Goal: Transaction & Acquisition: Purchase product/service

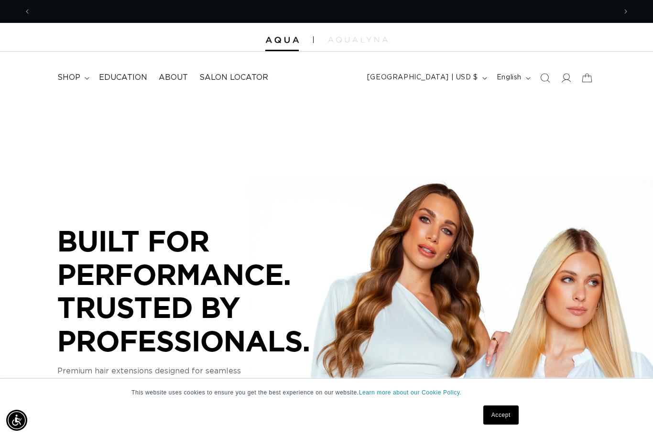
scroll to position [0, 585]
click at [351, 41] on img at bounding box center [358, 40] width 60 height 6
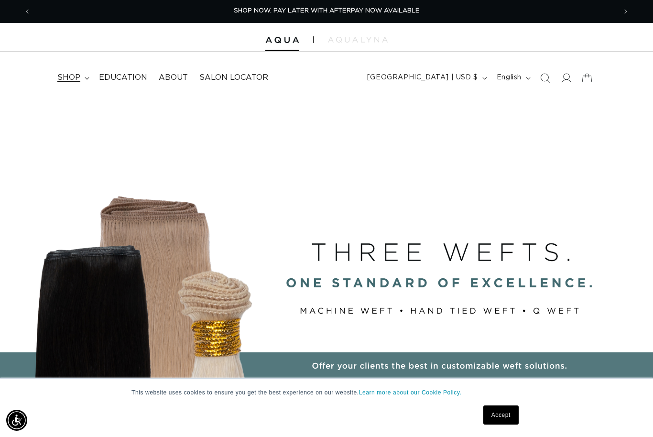
click at [65, 78] on span "shop" at bounding box center [68, 78] width 23 height 10
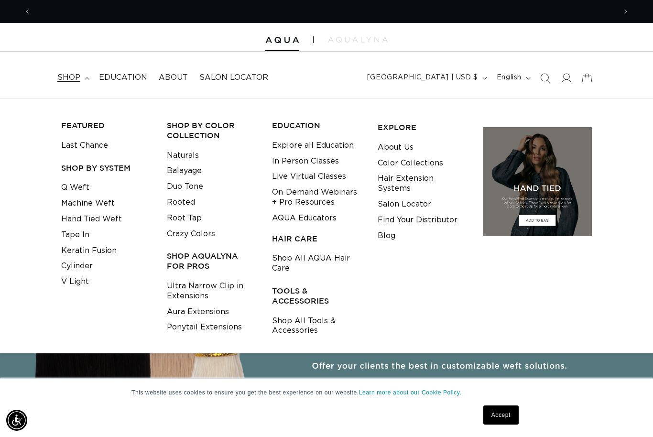
scroll to position [0, 0]
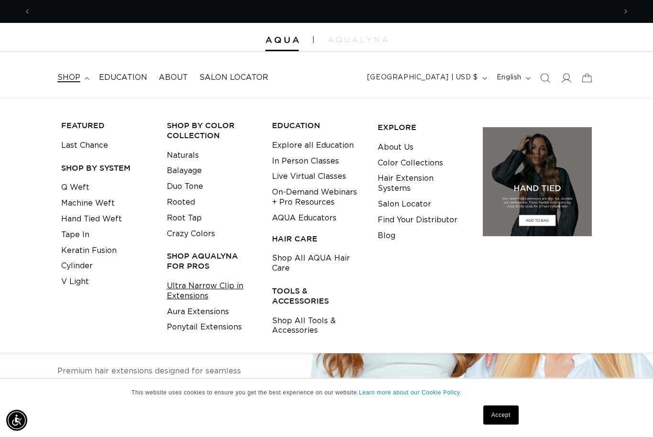
click at [170, 288] on link "Ultra Narrow Clip in Extensions" at bounding box center [212, 291] width 91 height 26
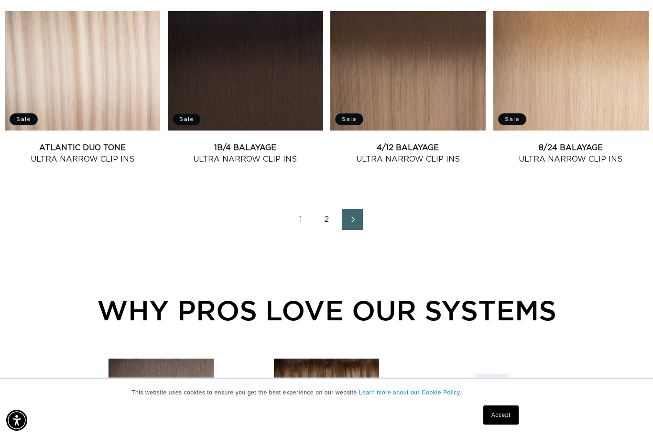
scroll to position [1080, 0]
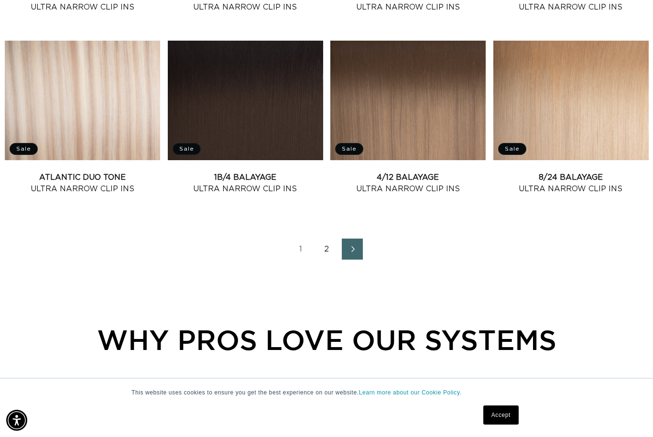
click at [330, 246] on link "2" at bounding box center [326, 249] width 21 height 21
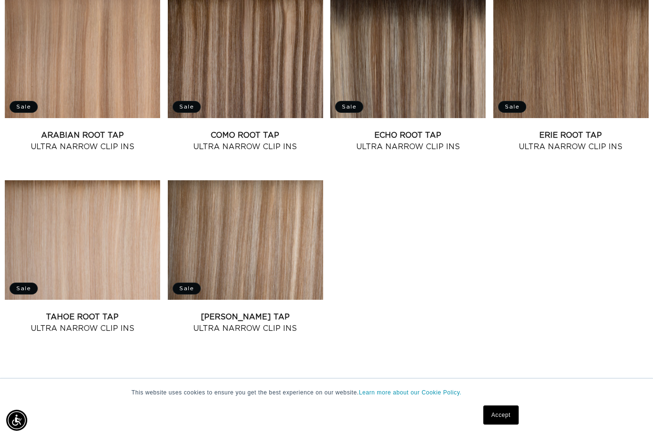
scroll to position [0, 1171]
click at [212, 311] on link "Victoria Root Tap Ultra Narrow Clip Ins" at bounding box center [245, 322] width 155 height 23
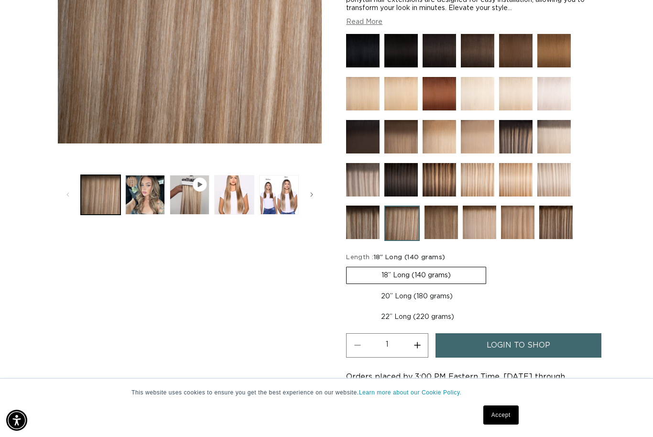
scroll to position [0, 585]
click at [391, 319] on label "22” Long (220 grams) Variant sold out or unavailable" at bounding box center [417, 317] width 143 height 16
click at [493, 287] on input "22” Long (220 grams) Variant sold out or unavailable" at bounding box center [493, 286] width 0 height 0
radio input "true"
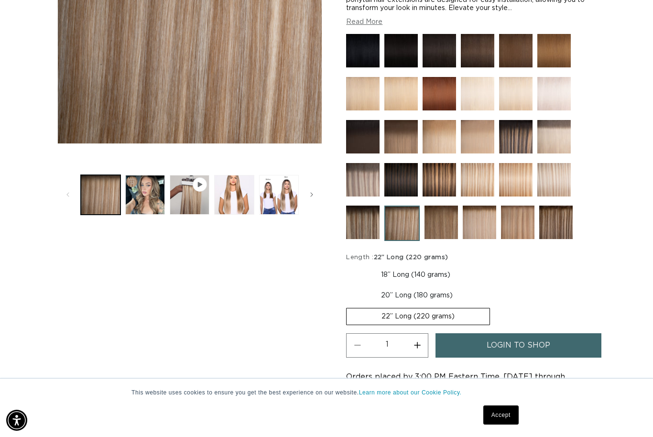
click at [481, 348] on link "login to shop" at bounding box center [518, 345] width 165 height 24
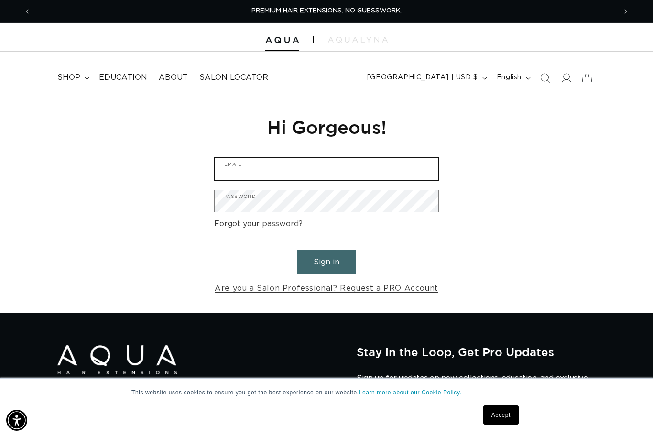
type input "kristin@laruehairsalon.com"
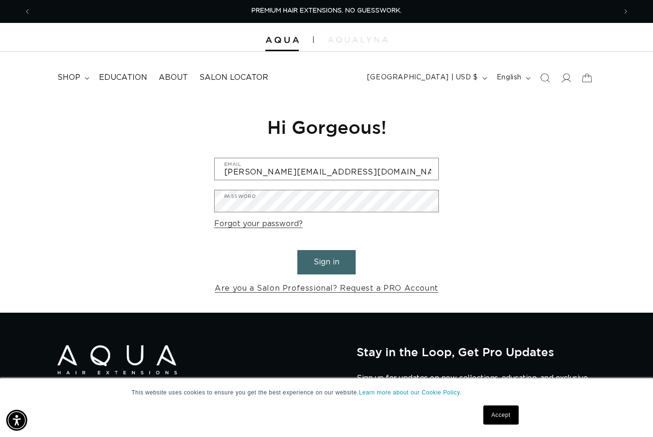
click at [327, 261] on button "Sign in" at bounding box center [326, 262] width 58 height 24
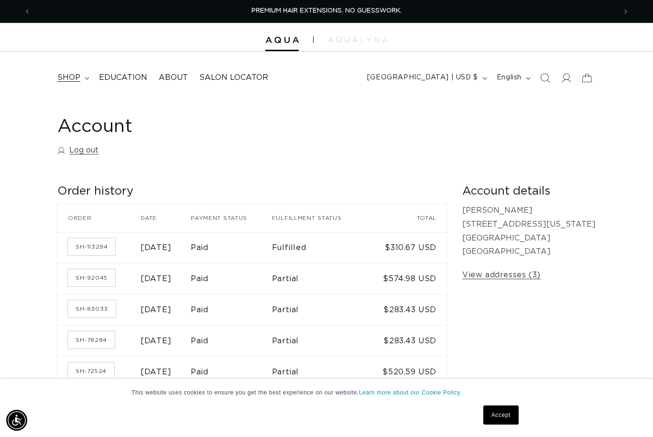
click at [72, 76] on span "shop" at bounding box center [68, 78] width 23 height 10
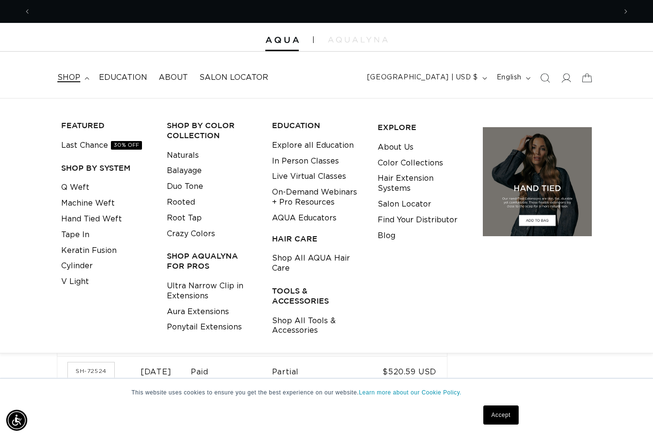
scroll to position [0, 585]
click at [180, 282] on link "Ultra Narrow Clip in Extensions" at bounding box center [212, 291] width 91 height 26
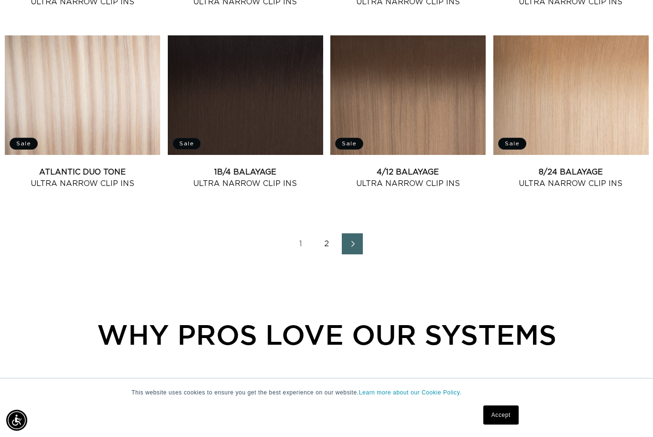
scroll to position [1049, 0]
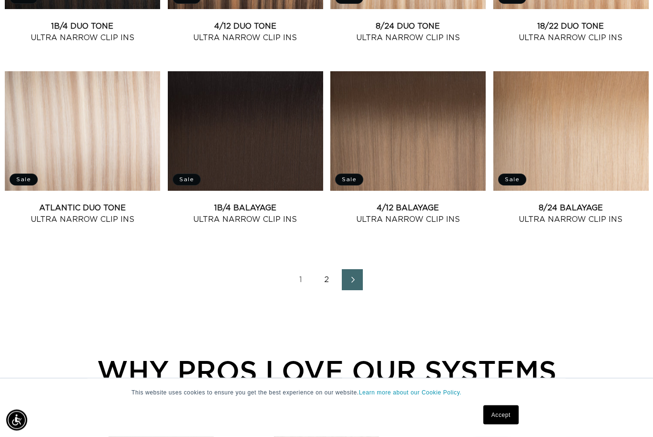
click at [330, 275] on link "2" at bounding box center [326, 280] width 21 height 21
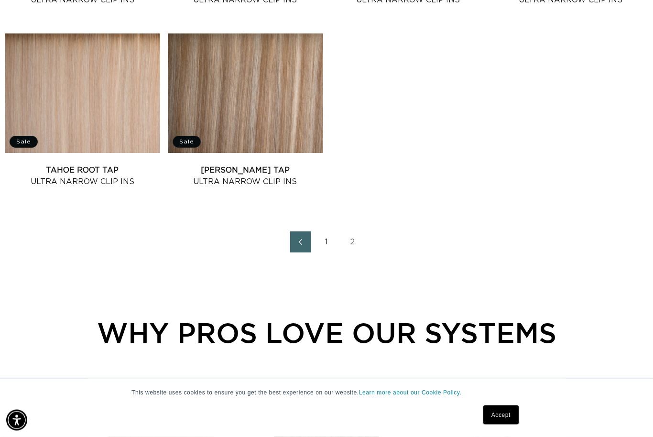
scroll to position [724, 0]
click at [227, 165] on link "Victoria Root Tap Ultra Narrow Clip Ins" at bounding box center [245, 176] width 155 height 23
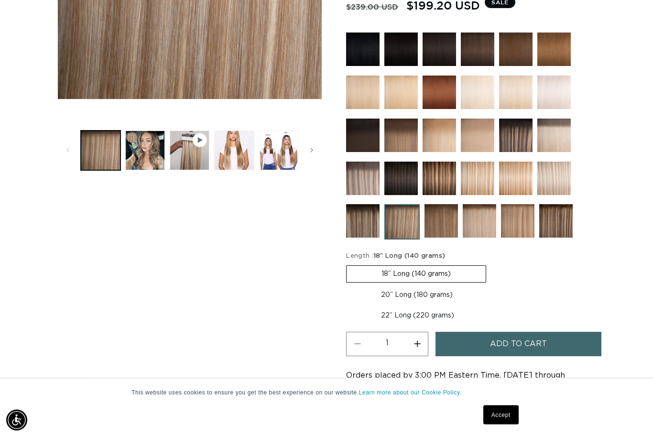
scroll to position [275, 0]
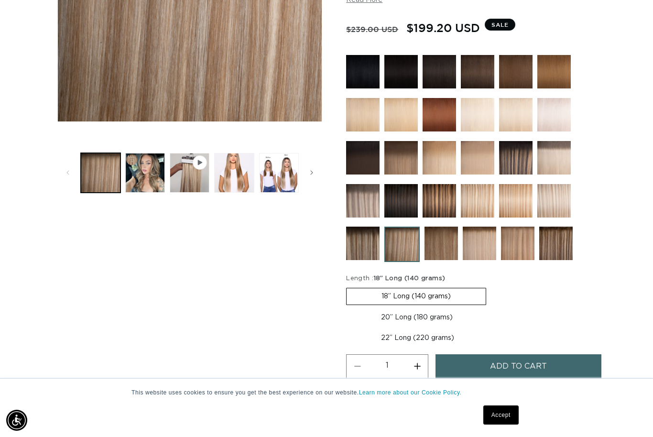
click at [389, 342] on label "22” Long (220 grams) Variant sold out or unavailable" at bounding box center [417, 338] width 143 height 16
click at [493, 308] on input "22” Long (220 grams) Variant sold out or unavailable" at bounding box center [493, 308] width 0 height 0
radio input "true"
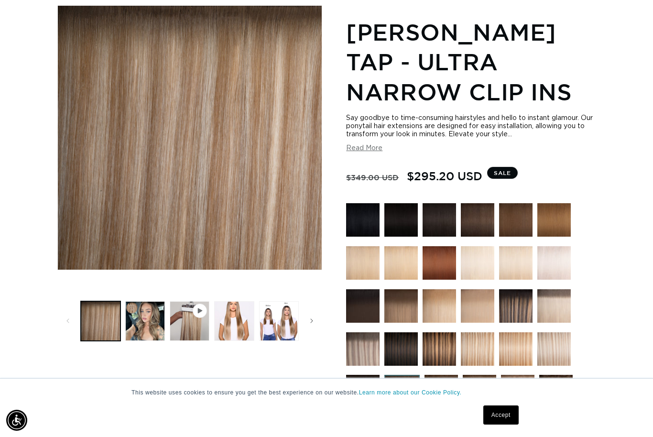
scroll to position [0, 1171]
click at [140, 321] on button "Load image 2 in gallery view" at bounding box center [145, 321] width 40 height 40
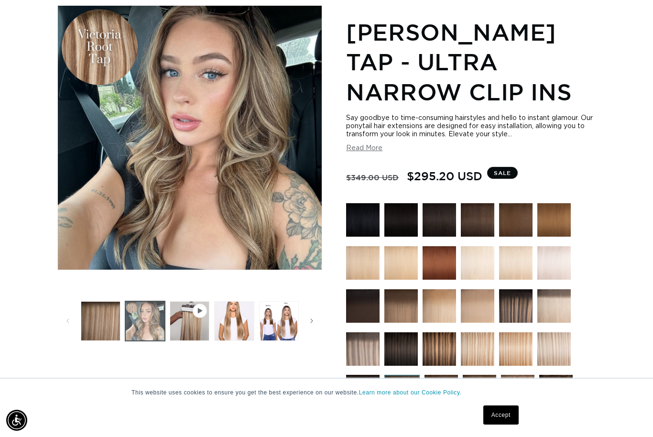
scroll to position [0, 585]
click at [226, 325] on button "Load image 3 in gallery view" at bounding box center [234, 321] width 40 height 40
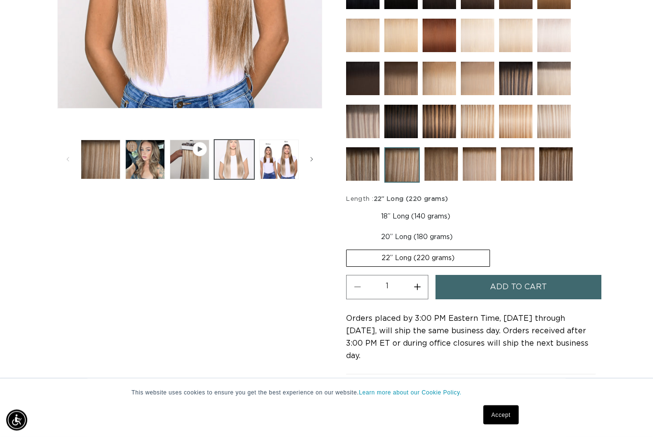
scroll to position [354, 0]
click at [468, 288] on button "Add to cart" at bounding box center [518, 287] width 165 height 24
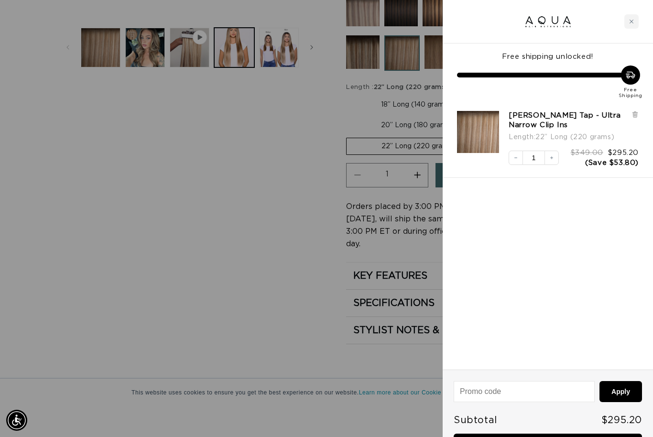
scroll to position [0, 1171]
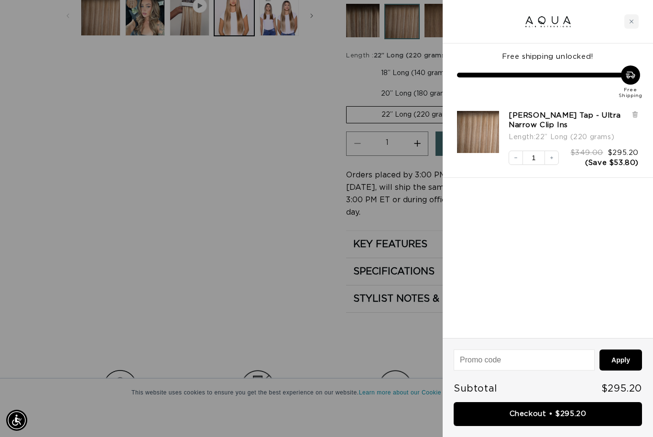
click at [81, 272] on div at bounding box center [326, 218] width 653 height 437
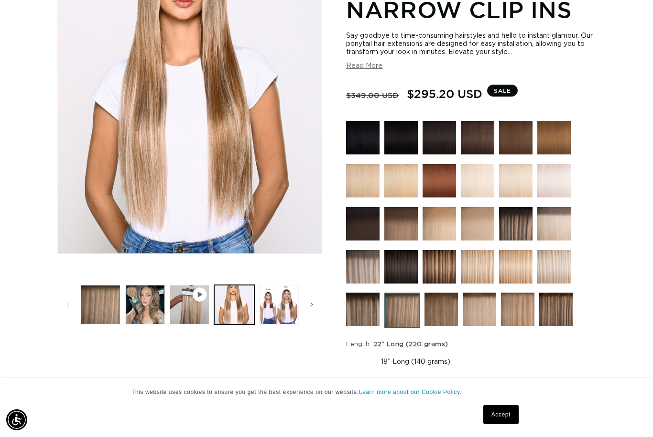
scroll to position [209, 0]
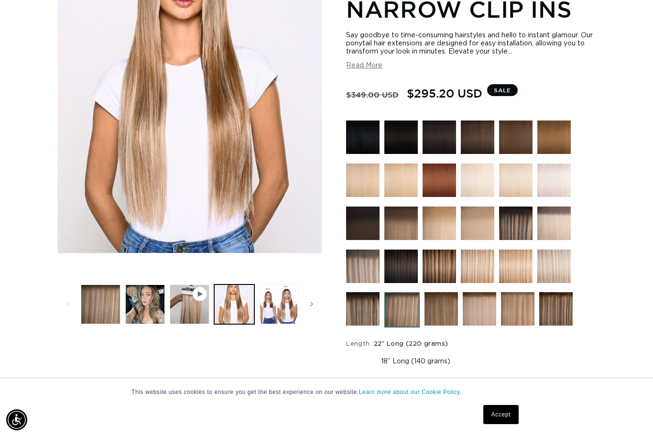
click at [506, 311] on img at bounding box center [517, 309] width 33 height 33
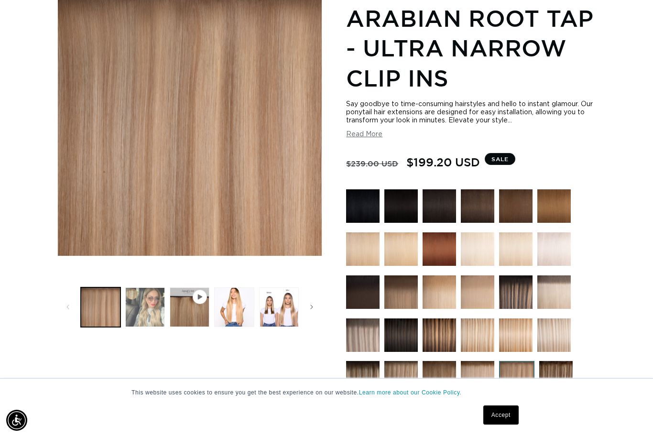
scroll to position [0, 585]
click at [148, 304] on button "Load image 2 in gallery view" at bounding box center [145, 307] width 40 height 40
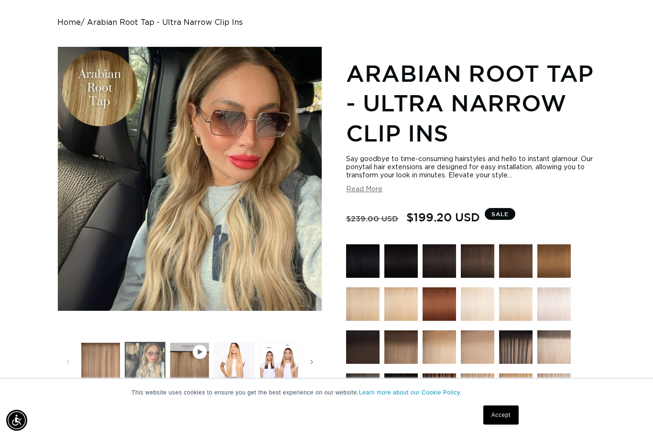
scroll to position [0, 0]
click at [233, 362] on button "Load image 3 in gallery view" at bounding box center [234, 362] width 40 height 40
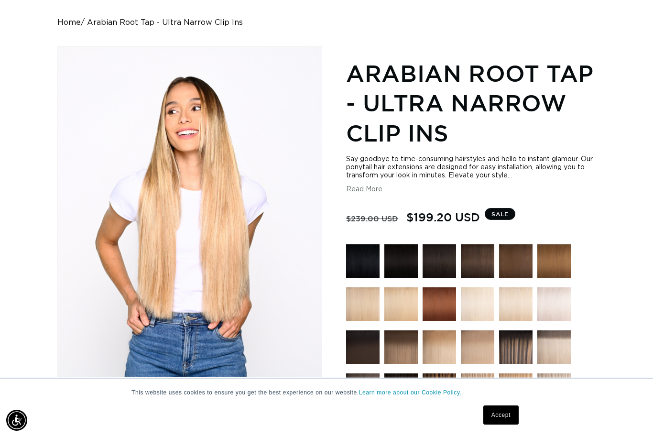
scroll to position [0, 585]
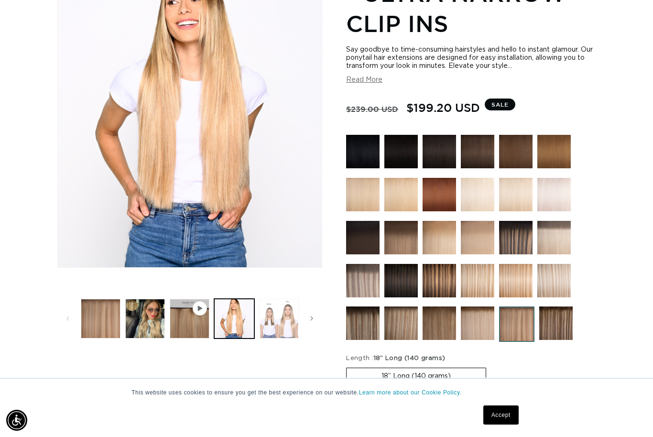
click at [278, 325] on button "Load image 4 in gallery view" at bounding box center [279, 319] width 40 height 40
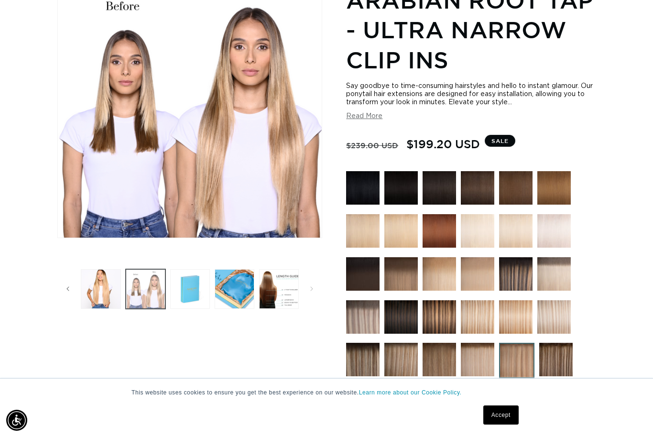
scroll to position [0, 0]
click at [560, 359] on img at bounding box center [555, 359] width 33 height 33
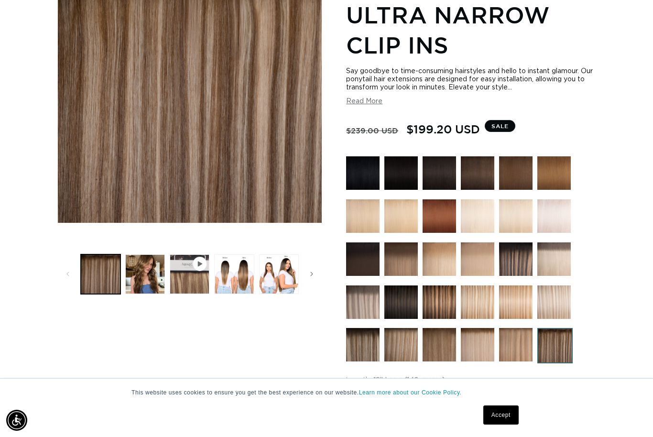
scroll to position [0, 1171]
click at [511, 351] on img at bounding box center [515, 344] width 33 height 33
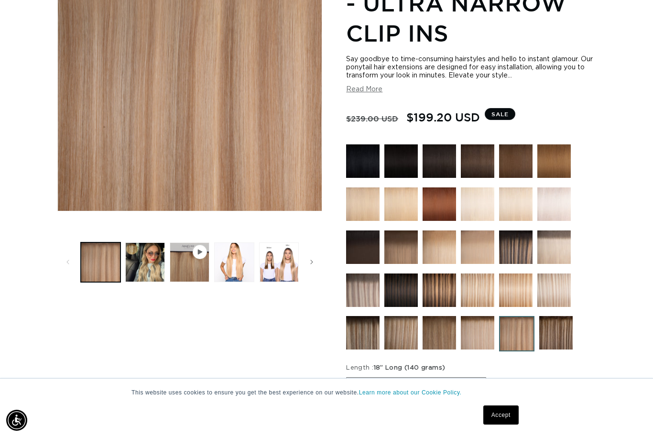
scroll to position [0, 585]
click at [435, 338] on img at bounding box center [439, 332] width 33 height 33
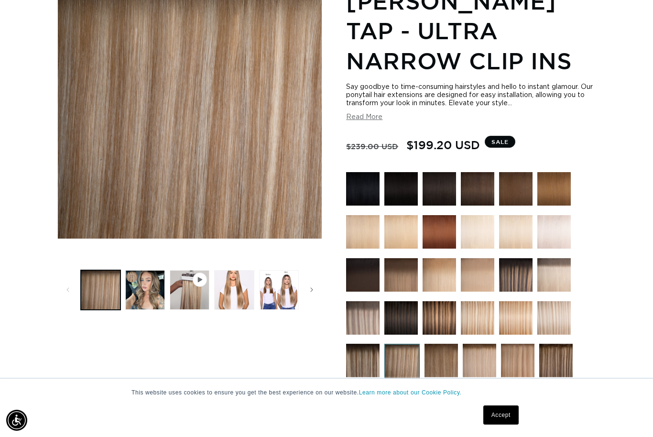
scroll to position [238, 0]
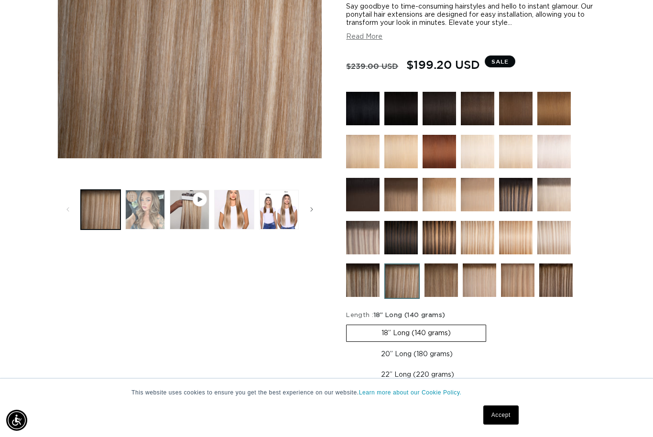
click at [138, 214] on button "Load image 2 in gallery view" at bounding box center [145, 210] width 40 height 40
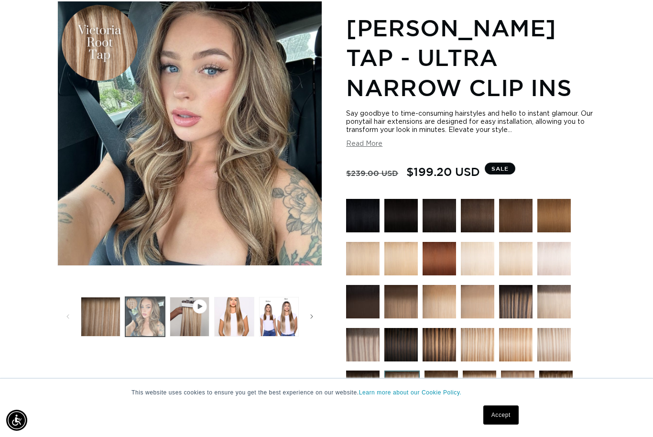
scroll to position [0, 585]
click at [188, 319] on button "Play video 1 in gallery view" at bounding box center [190, 317] width 40 height 40
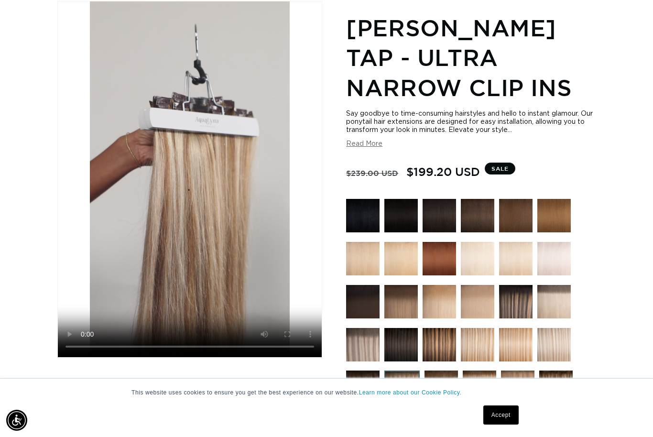
scroll to position [0, 1171]
click at [122, 102] on video "Victoria Root Tap - Ultra Narrow Clip Ins" at bounding box center [190, 179] width 264 height 356
click at [31, 51] on div "Home Victoria Root Tap - Ultra Narrow Clip Ins Image 2 is now available in gall…" at bounding box center [326, 326] width 653 height 707
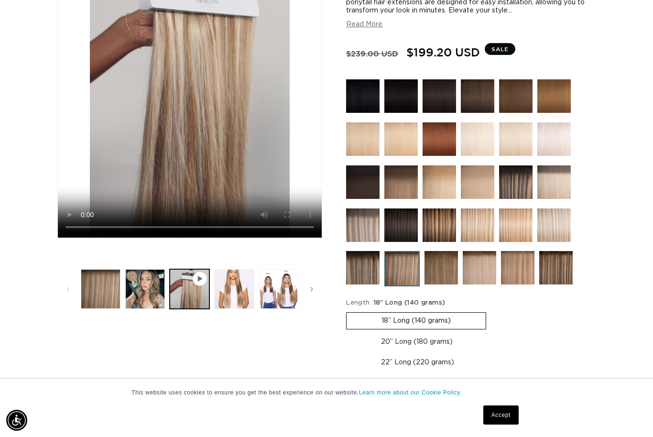
click at [399, 186] on img at bounding box center [401, 181] width 33 height 33
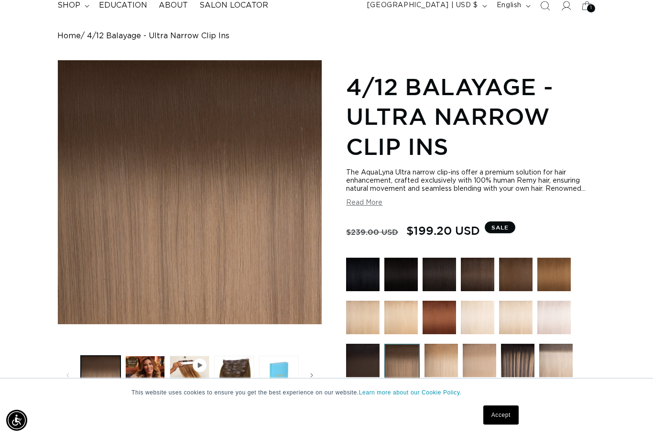
scroll to position [164, 0]
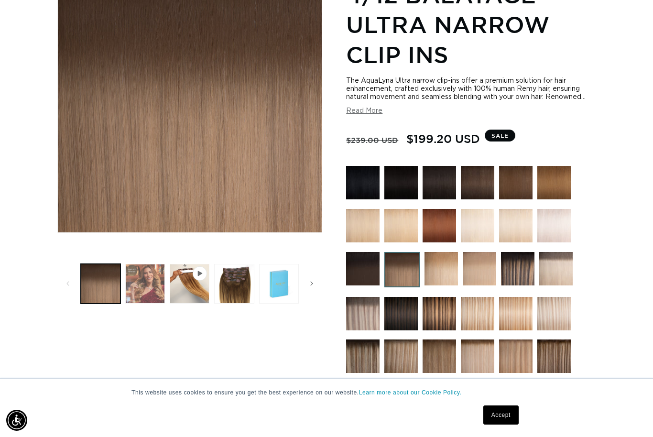
click at [136, 275] on button "Load image 2 in gallery view" at bounding box center [145, 284] width 40 height 40
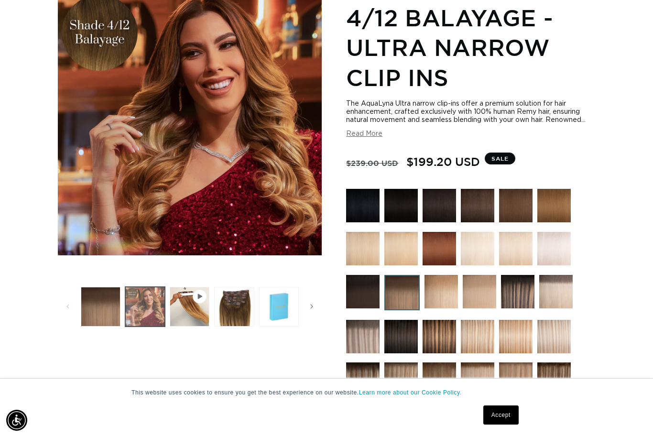
scroll to position [0, 1171]
click at [482, 292] on img at bounding box center [479, 291] width 33 height 33
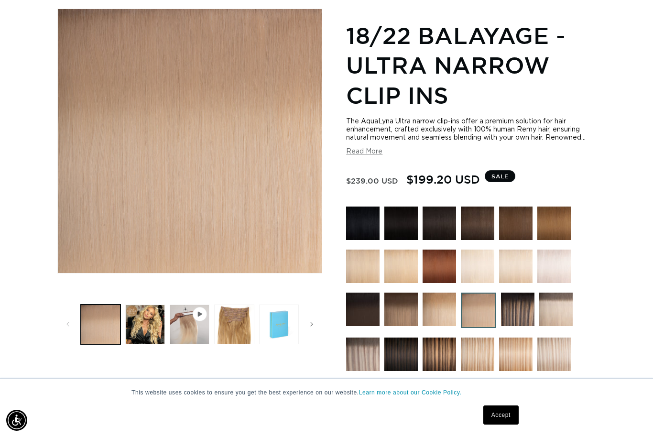
scroll to position [126, 0]
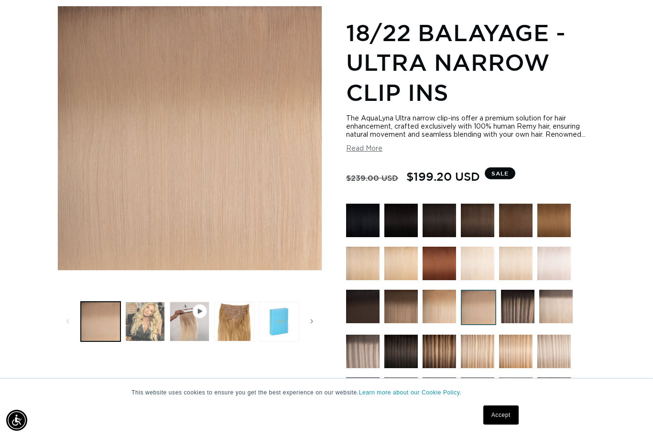
click at [142, 316] on button "Load image 2 in gallery view" at bounding box center [145, 322] width 40 height 40
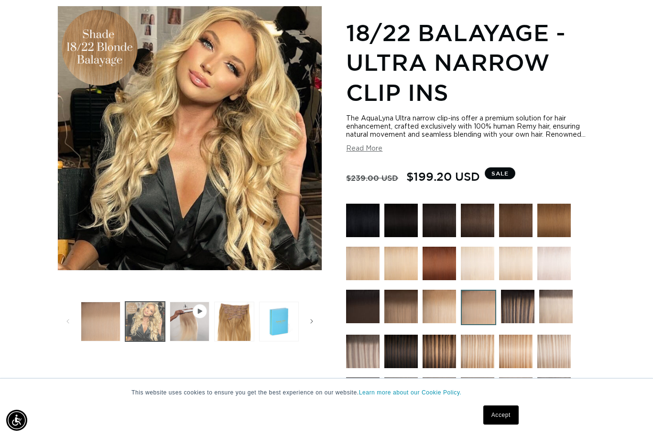
scroll to position [0, 0]
click at [549, 356] on img at bounding box center [554, 351] width 33 height 33
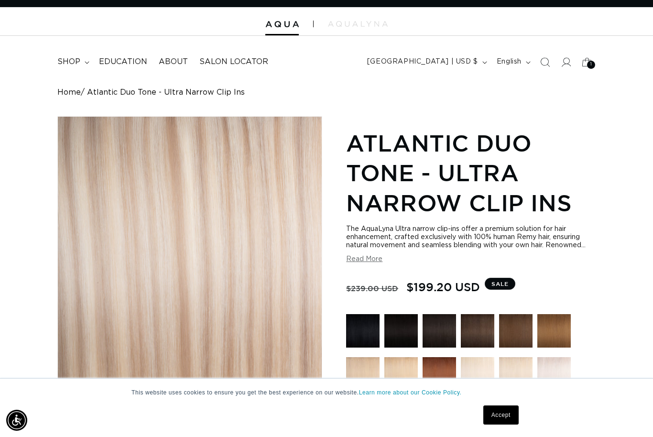
scroll to position [154, 0]
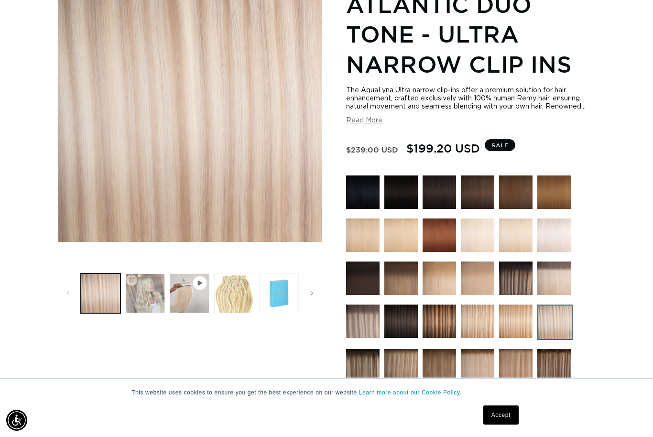
click at [139, 291] on button "Load image 2 in gallery view" at bounding box center [145, 294] width 40 height 40
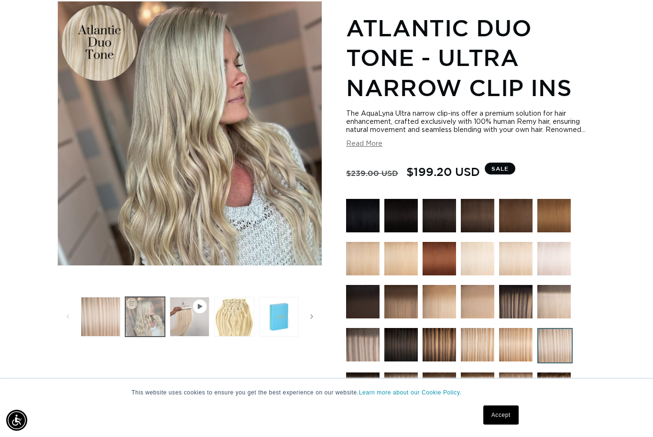
scroll to position [0, 585]
click at [479, 347] on img at bounding box center [477, 344] width 33 height 33
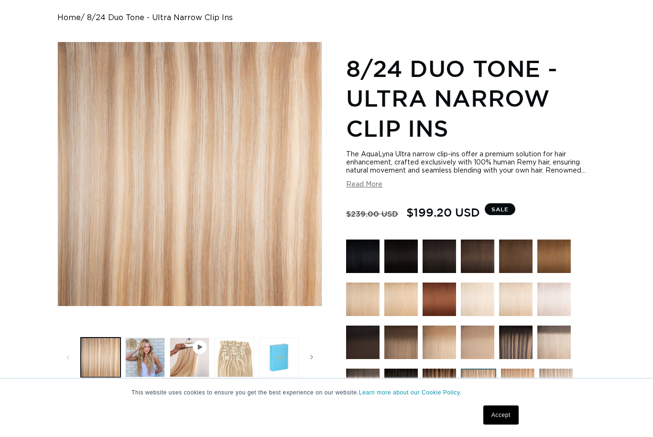
scroll to position [113, 0]
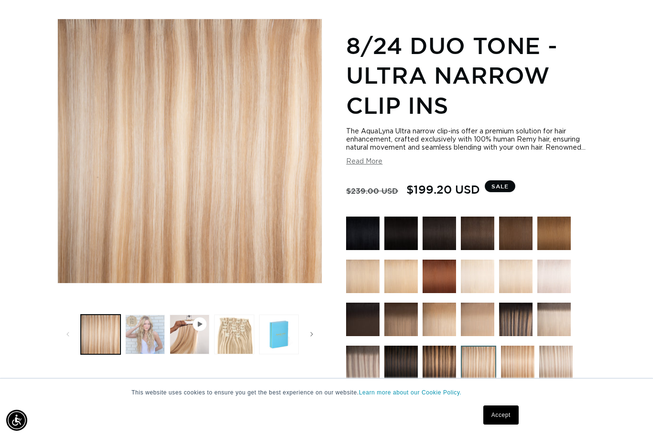
click at [142, 323] on button "Load image 2 in gallery view" at bounding box center [145, 335] width 40 height 40
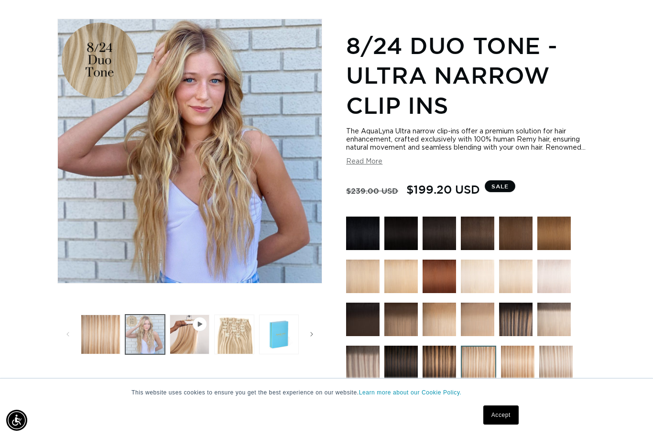
scroll to position [0, 1171]
click at [231, 329] on button "Load image 3 in gallery view" at bounding box center [234, 335] width 40 height 40
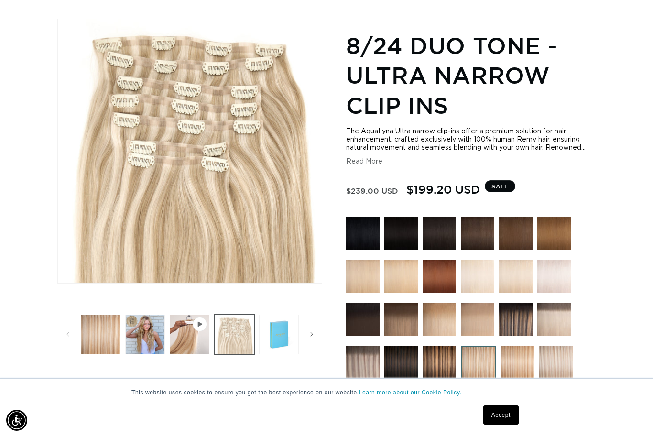
scroll to position [0, 0]
